Goal: Navigation & Orientation: Understand site structure

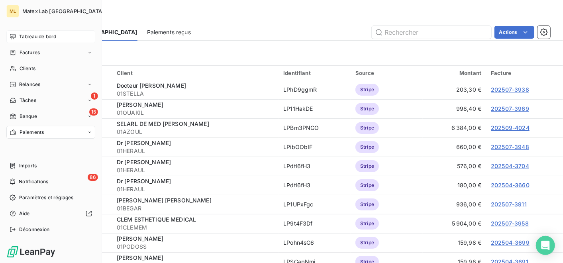
click at [38, 32] on div "Tableau de bord" at bounding box center [50, 36] width 89 height 13
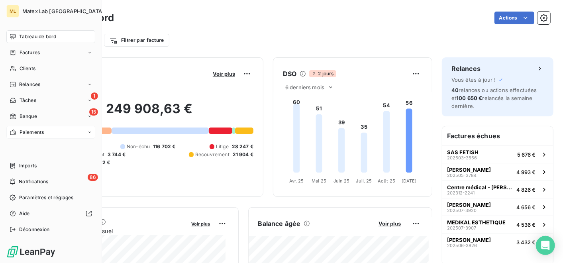
click at [21, 131] on span "Paiements" at bounding box center [32, 132] width 24 height 7
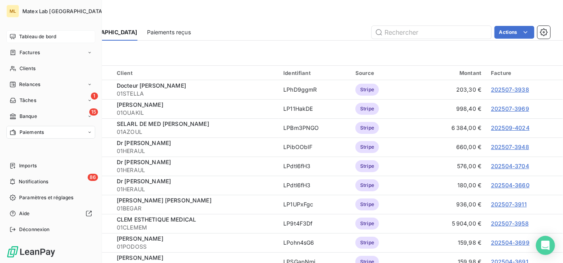
click at [47, 36] on span "Tableau de bord" at bounding box center [37, 36] width 37 height 7
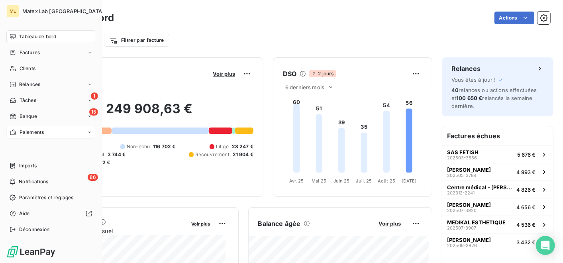
click at [17, 35] on div "Tableau de bord" at bounding box center [50, 36] width 89 height 13
click at [45, 132] on div "Paiements" at bounding box center [50, 132] width 89 height 13
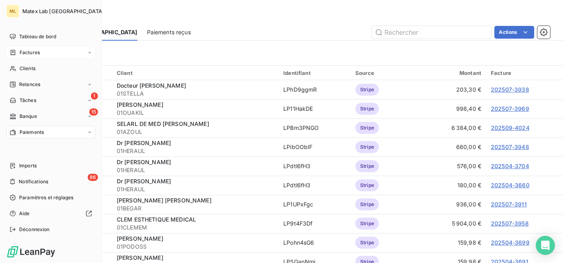
click at [40, 51] on div "Factures" at bounding box center [50, 52] width 89 height 13
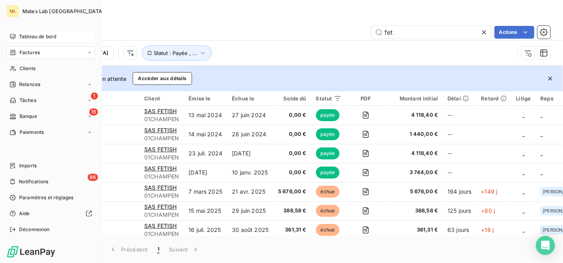
click at [31, 36] on span "Tableau de bord" at bounding box center [37, 36] width 37 height 7
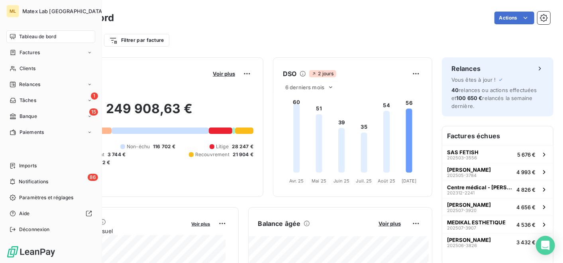
click at [22, 131] on span "Paiements" at bounding box center [32, 132] width 24 height 7
